Goal: Task Accomplishment & Management: Use online tool/utility

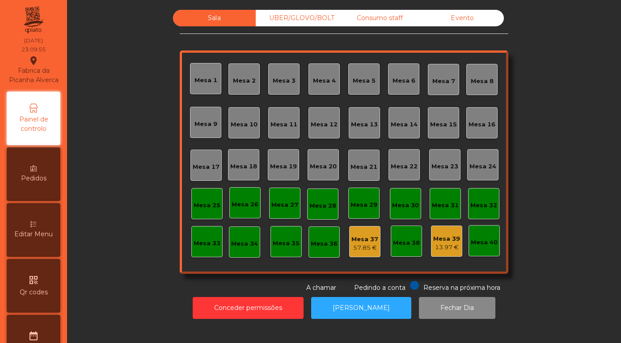
click at [79, 202] on div "Sala UBER/GLOVO/BOLT Consumo staff Evento Mesa 1 Mesa 2 [GEOGRAPHIC_DATA] 4 Mes…" at bounding box center [343, 167] width 543 height 314
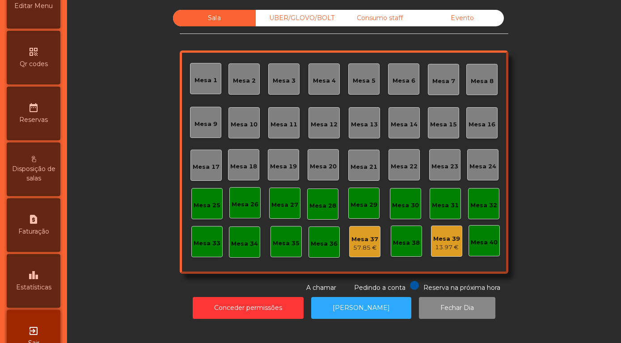
scroll to position [256, 0]
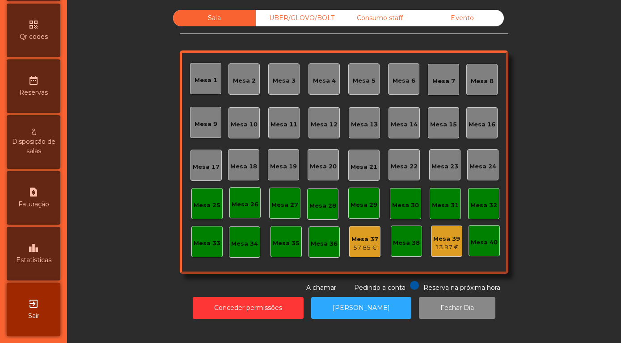
click at [36, 239] on div "leaderboard Estatísticas" at bounding box center [34, 254] width 54 height 54
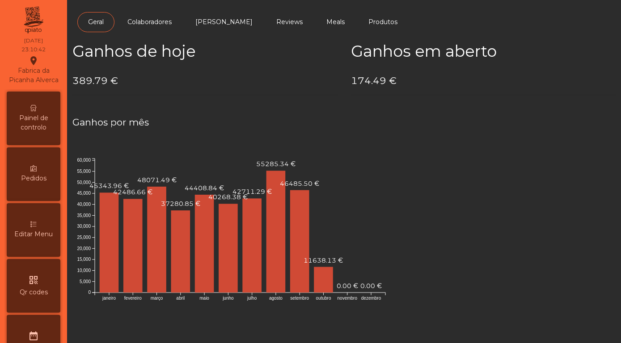
click at [27, 117] on span "Painel de controlo" at bounding box center [33, 123] width 49 height 19
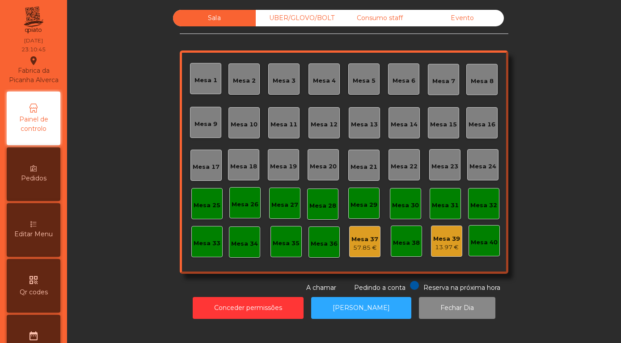
click at [471, 14] on div "Sala UBER/GLOVO/BOLT Consumo staff Evento" at bounding box center [338, 18] width 331 height 17
click at [461, 26] on div "Evento" at bounding box center [462, 18] width 83 height 17
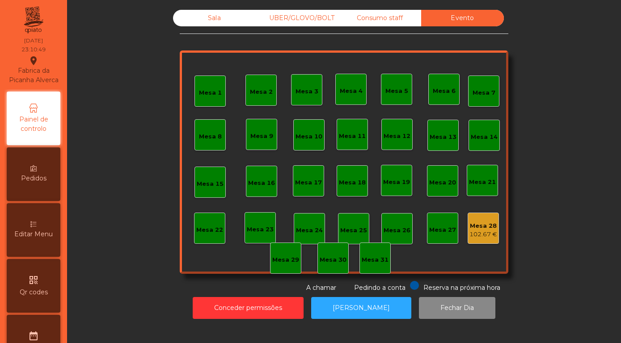
click at [474, 239] on div "102.67 €" at bounding box center [483, 234] width 28 height 9
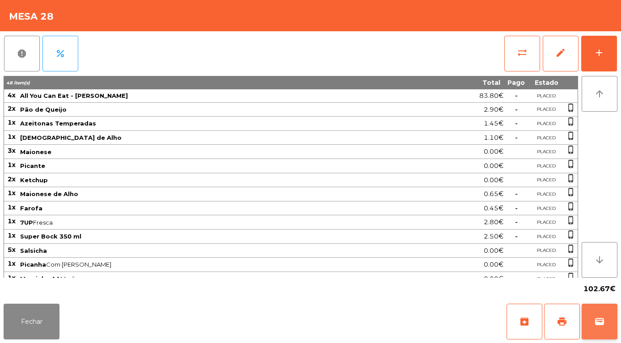
click at [603, 327] on span "wallet" at bounding box center [599, 321] width 11 height 11
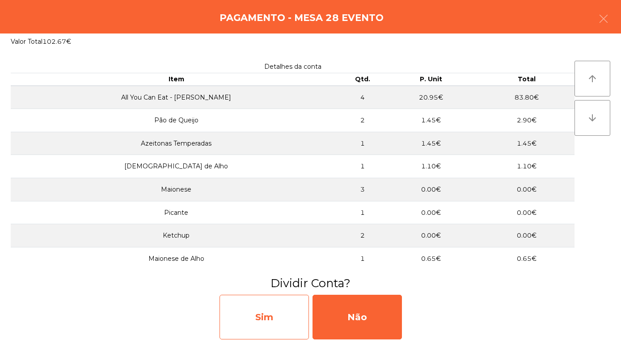
click at [254, 319] on div "Sim" at bounding box center [263, 317] width 89 height 45
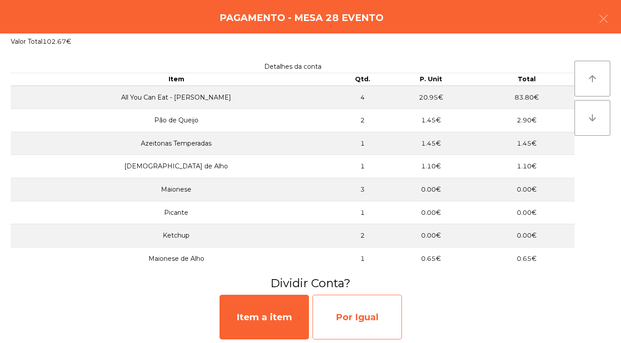
click at [350, 322] on div "Por Igual" at bounding box center [356, 317] width 89 height 45
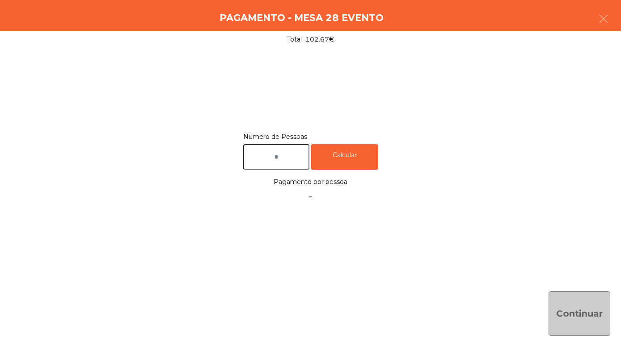
click at [270, 152] on input "text" at bounding box center [276, 156] width 66 height 25
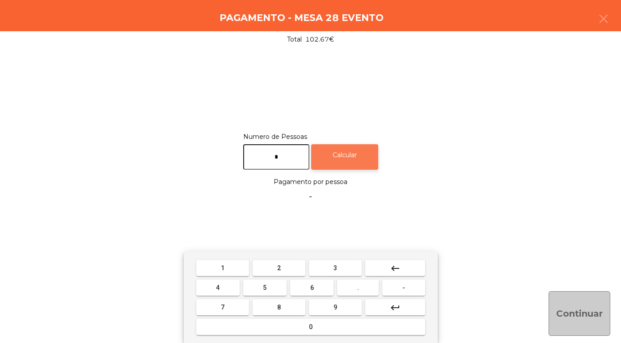
type input "*"
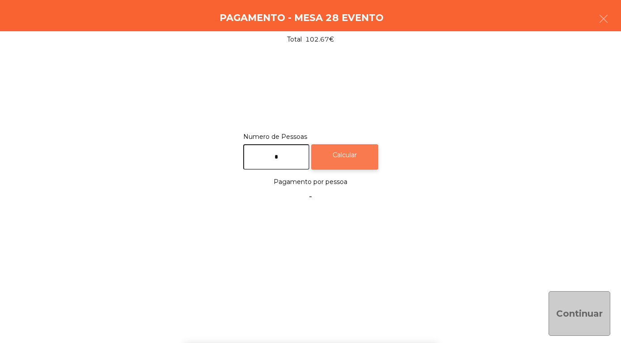
click at [352, 156] on div "Calcular" at bounding box center [344, 156] width 67 height 25
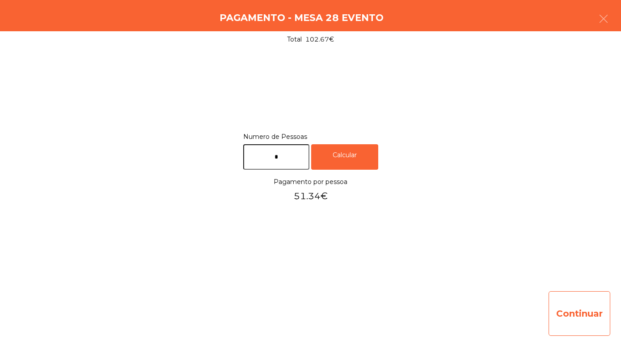
click at [584, 321] on button "Continuar" at bounding box center [579, 313] width 62 height 45
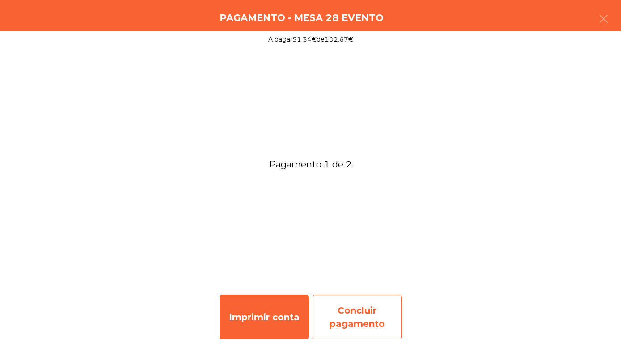
click at [345, 321] on div "Concluir pagamento" at bounding box center [356, 317] width 89 height 45
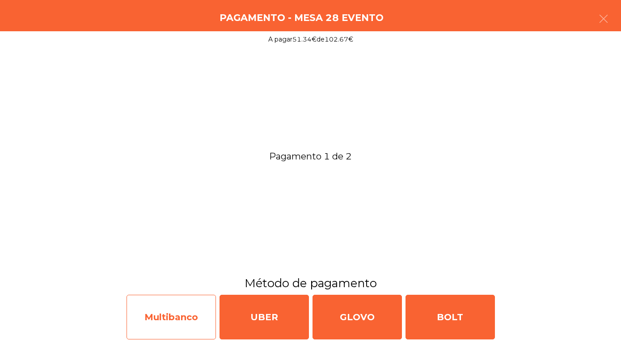
click at [151, 313] on div "Multibanco" at bounding box center [170, 317] width 89 height 45
select select "**"
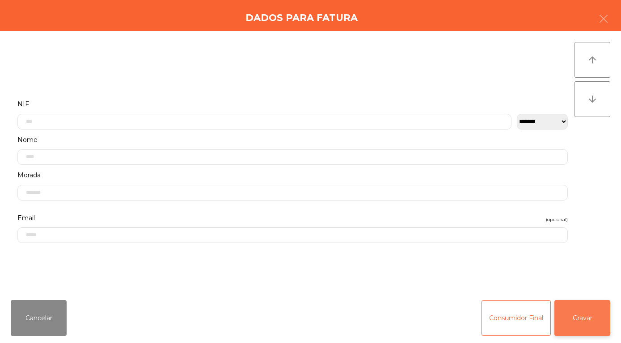
click at [592, 321] on button "Gravar" at bounding box center [582, 318] width 56 height 36
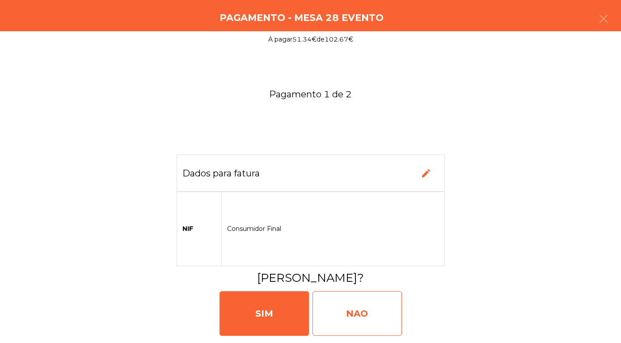
click at [342, 325] on div "NAO" at bounding box center [356, 313] width 89 height 45
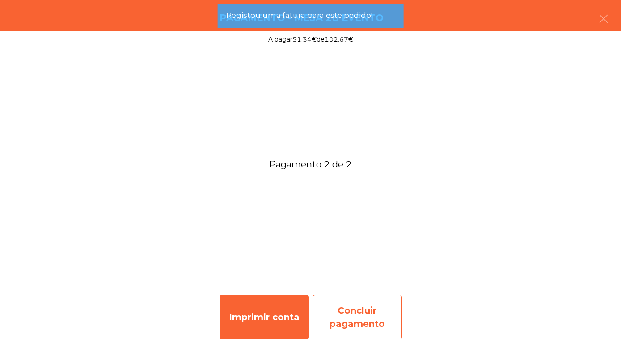
click at [342, 330] on div "Concluir pagamento" at bounding box center [356, 317] width 89 height 45
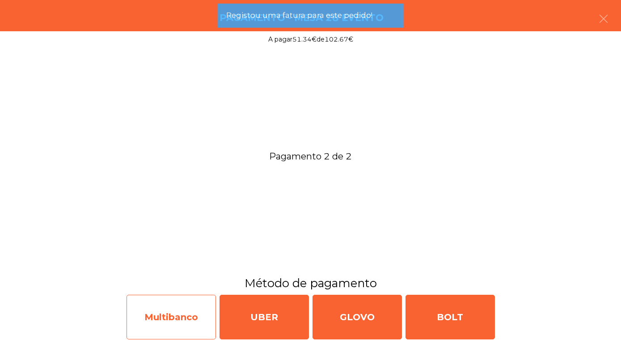
click at [159, 320] on div "Multibanco" at bounding box center [170, 317] width 89 height 45
select select "**"
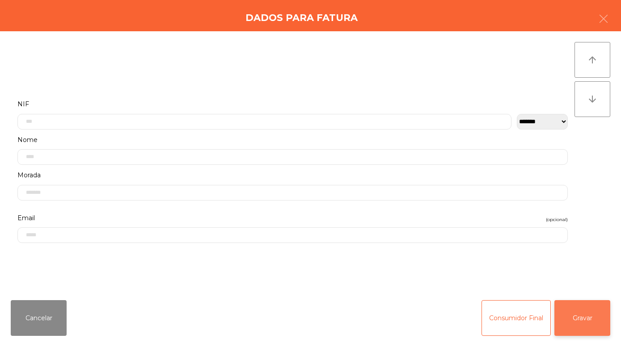
click at [587, 317] on button "Gravar" at bounding box center [582, 318] width 56 height 36
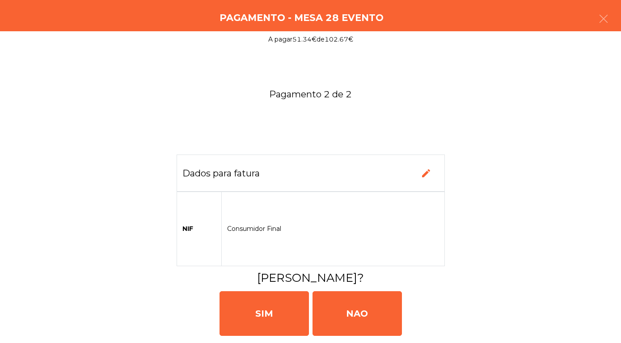
click at [349, 312] on div "NAO" at bounding box center [356, 313] width 89 height 45
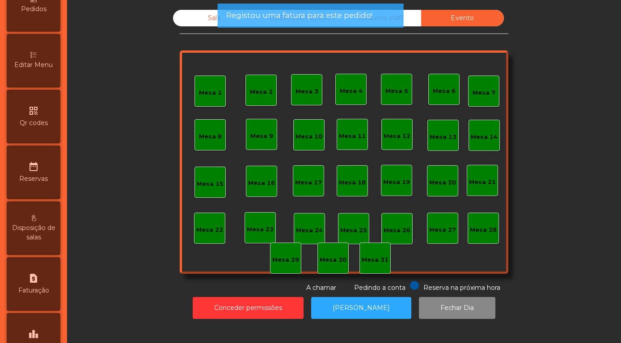
scroll to position [256, 0]
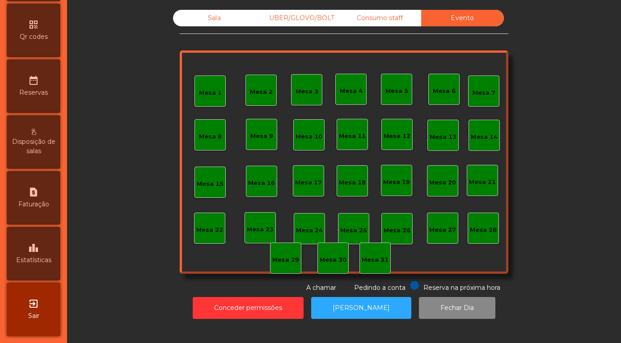
click at [30, 257] on span "Estatísticas" at bounding box center [33, 260] width 35 height 9
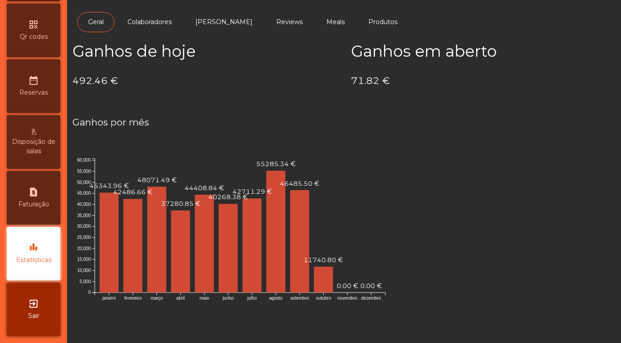
click at [31, 202] on span "Faturação" at bounding box center [33, 204] width 31 height 9
select select "**"
select select "****"
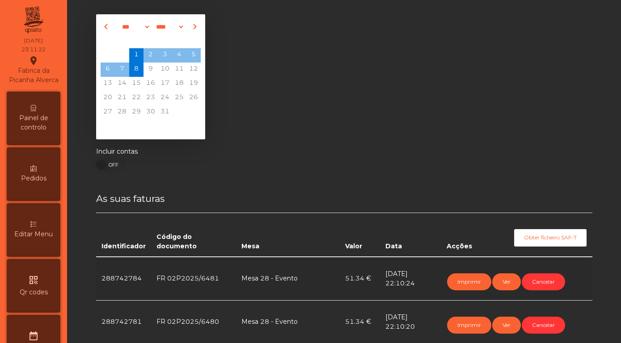
click at [31, 126] on span "Painel de controlo" at bounding box center [33, 123] width 49 height 19
